Goal: Information Seeking & Learning: Compare options

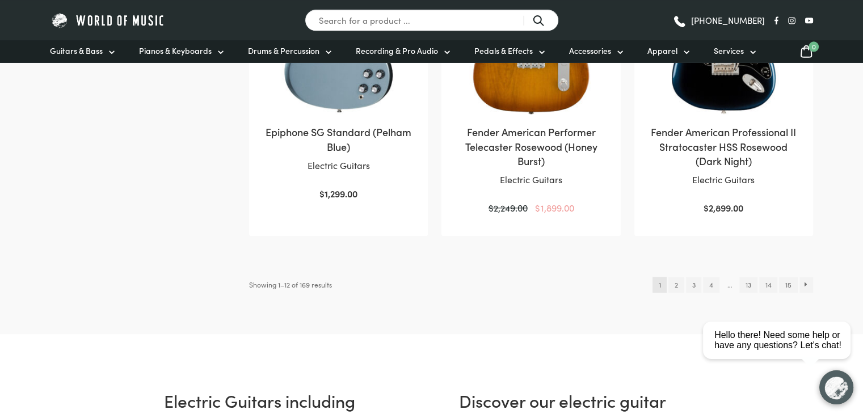
scroll to position [1257, 0]
click at [672, 278] on link "2" at bounding box center [676, 286] width 15 height 16
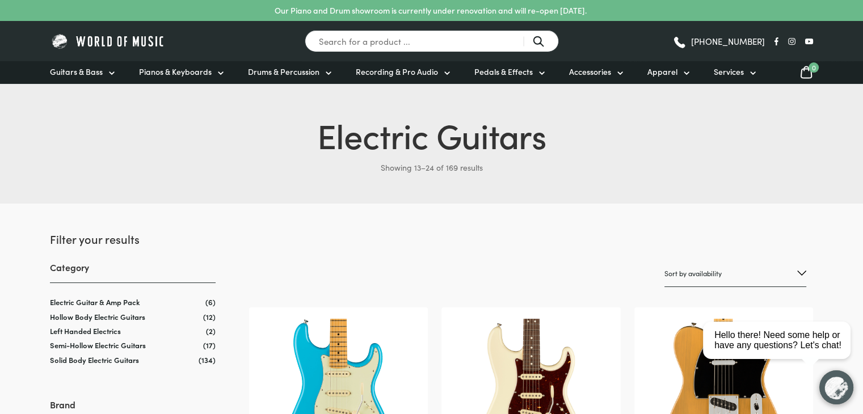
click at [675, 277] on select "Sort by popularity Sort by average rating Sort by latest Sort by price: low to …" at bounding box center [736, 274] width 142 height 27
select select "price"
click at [665, 261] on select "Sort by popularity Sort by average rating Sort by latest Sort by price: low to …" at bounding box center [736, 274] width 142 height 27
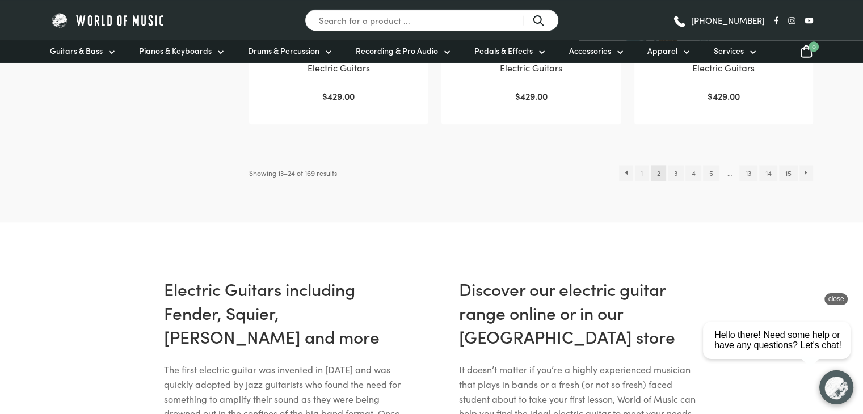
scroll to position [1355, 0]
click at [673, 174] on link "3" at bounding box center [675, 173] width 15 height 16
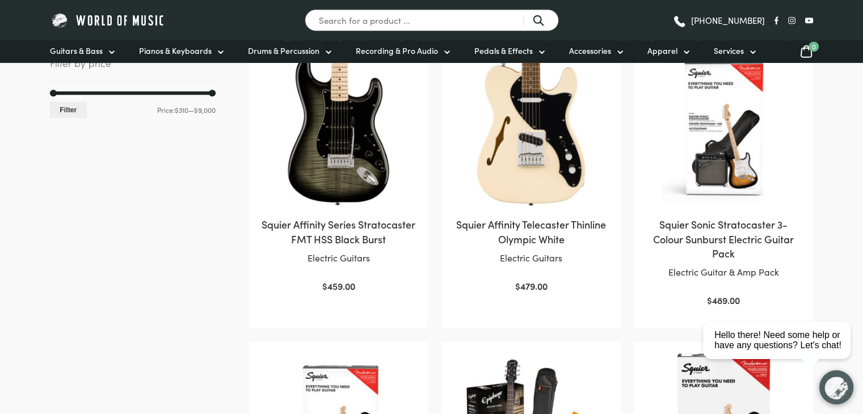
scroll to position [561, 0]
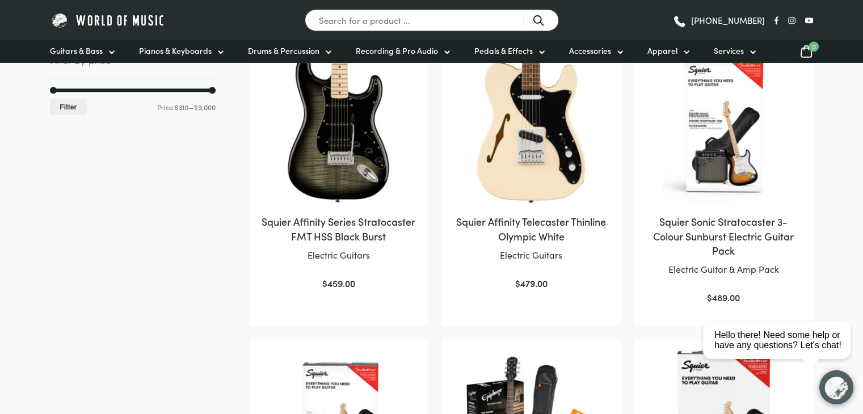
click at [329, 155] on img at bounding box center [339, 125] width 156 height 156
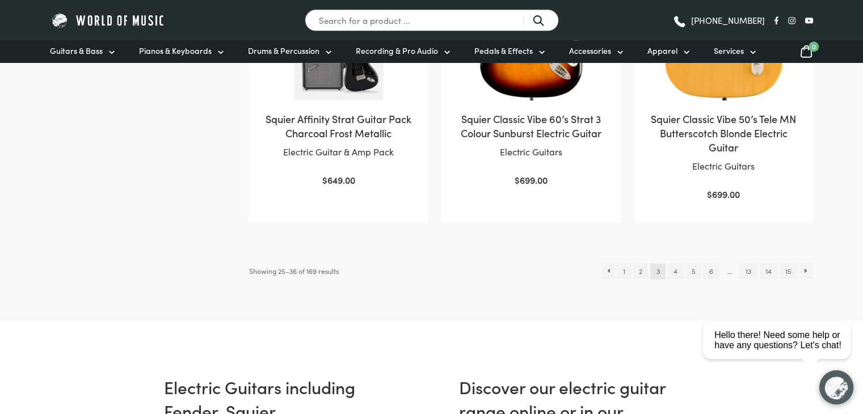
scroll to position [1288, 0]
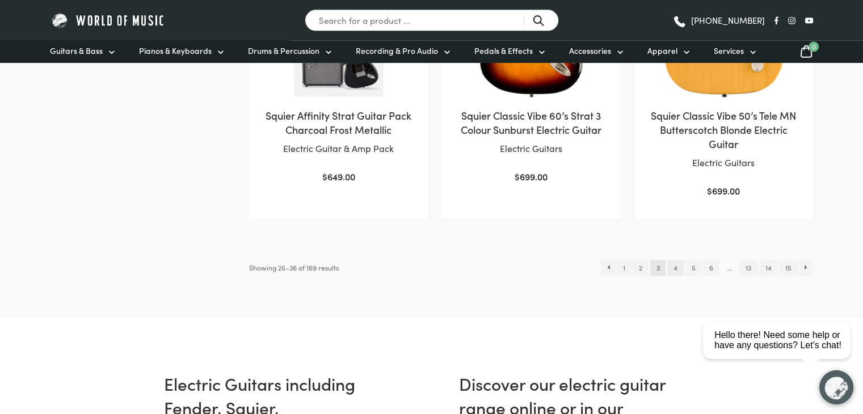
click at [675, 268] on link "4" at bounding box center [675, 268] width 16 height 16
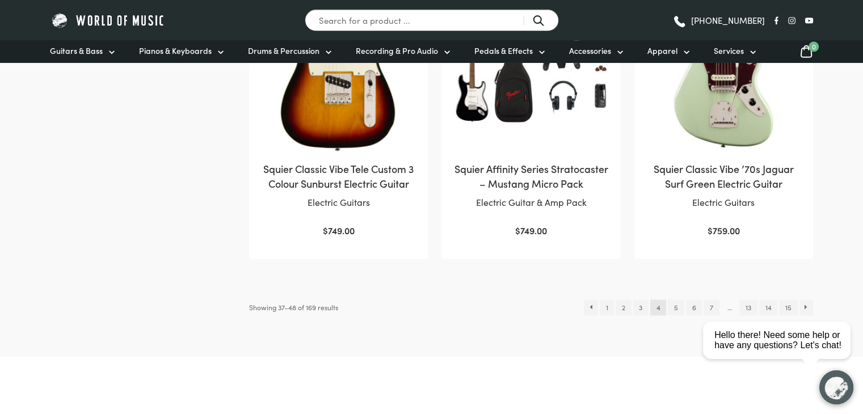
scroll to position [1221, 0]
click at [679, 308] on link "5" at bounding box center [676, 307] width 16 height 16
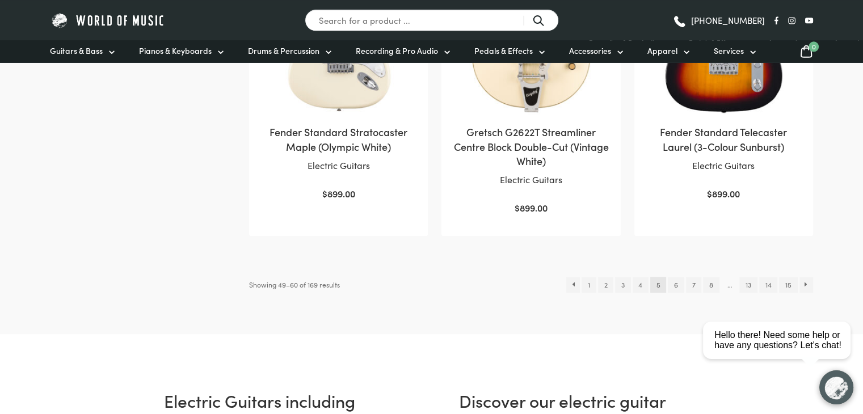
scroll to position [1258, 0]
click at [673, 276] on link "6" at bounding box center [676, 284] width 16 height 16
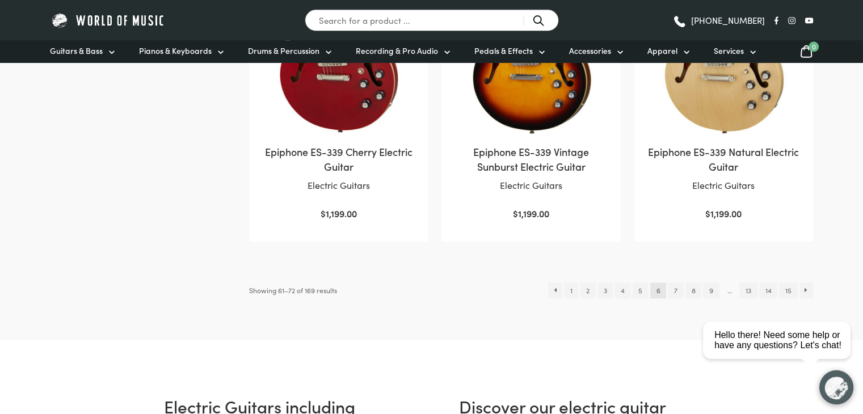
scroll to position [1237, 0]
click at [680, 291] on link "7" at bounding box center [675, 291] width 15 height 16
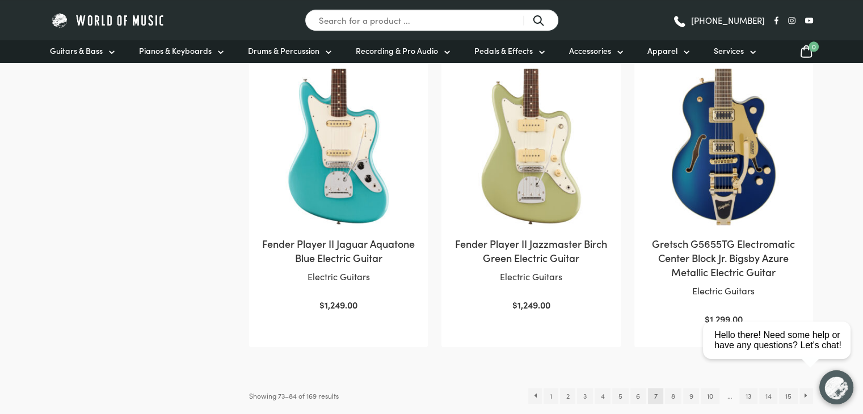
scroll to position [1161, 0]
